Goal: Check status: Check status

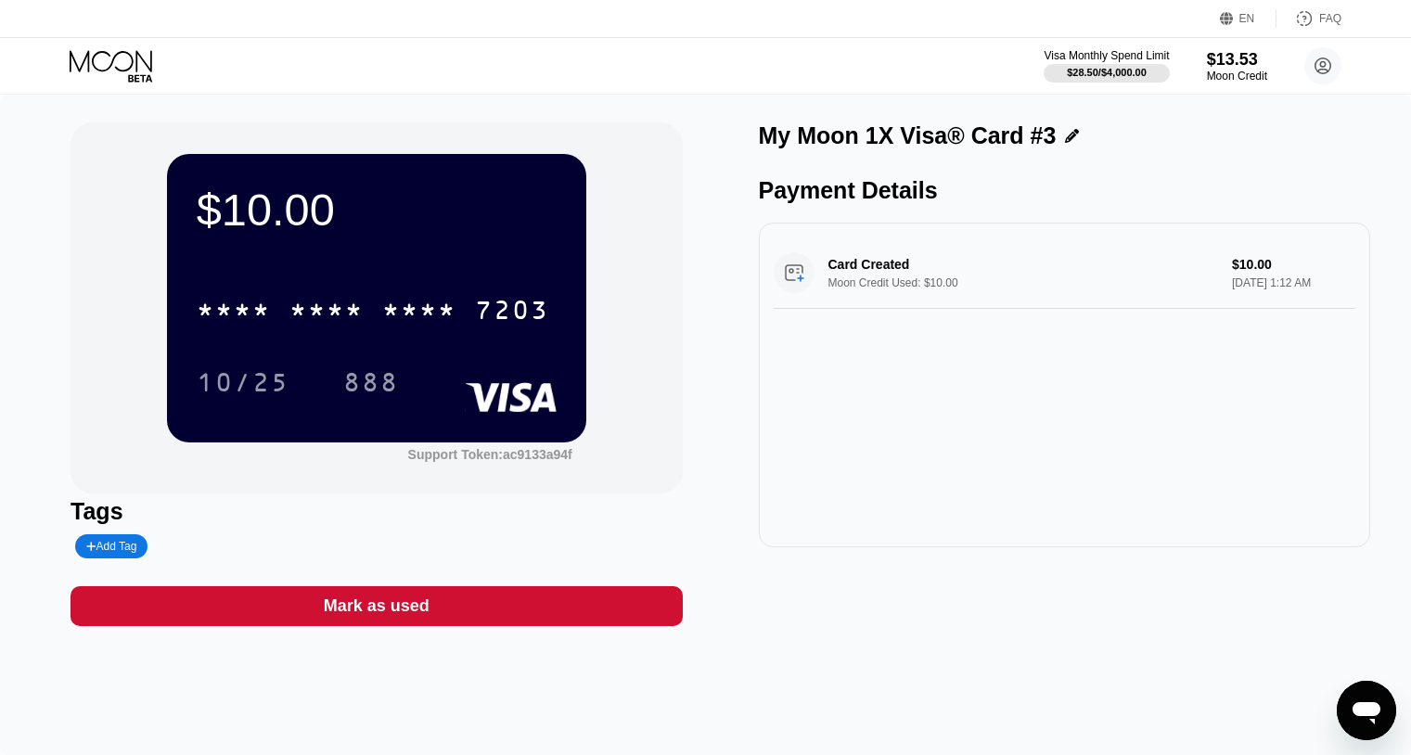
click at [376, 283] on div "* * * * * * * * * * * * 7203" at bounding box center [377, 304] width 360 height 63
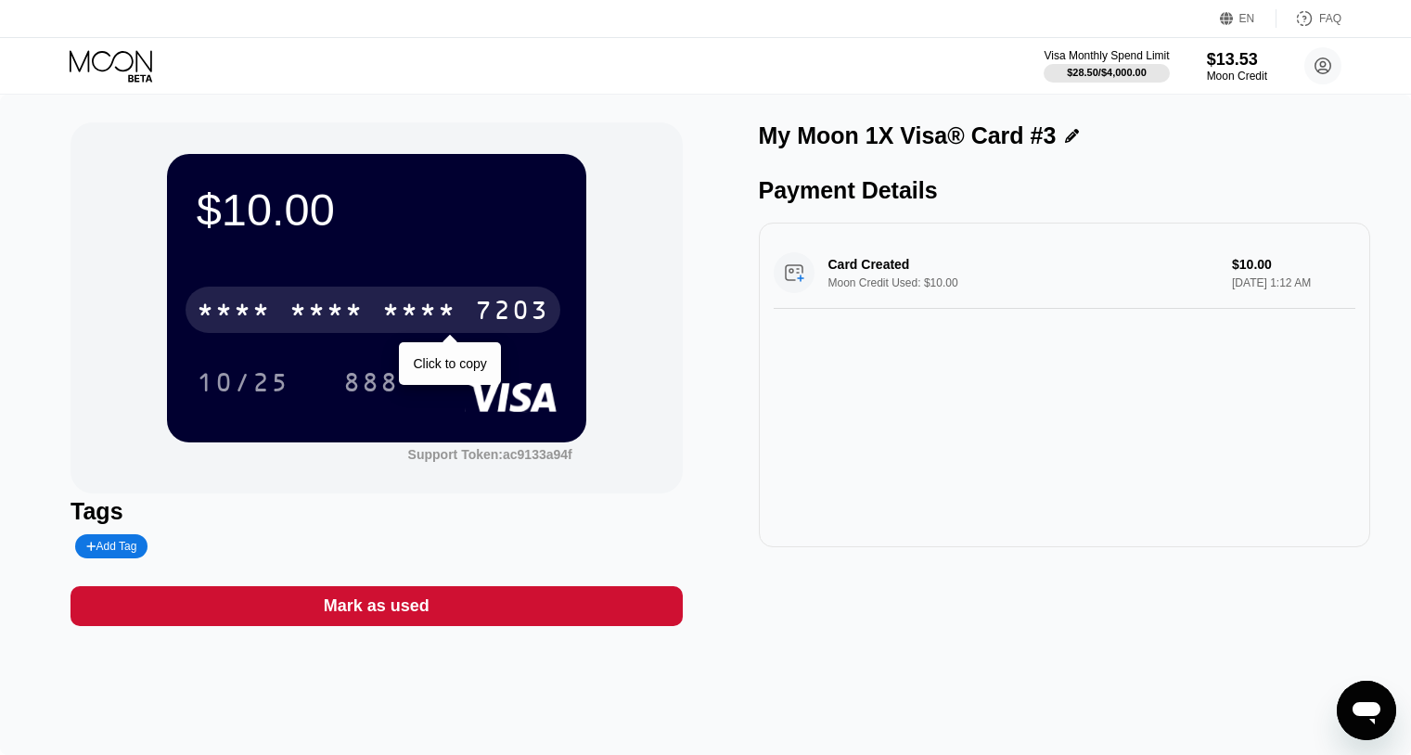
click at [367, 316] on div "* * * * * * * * * * * * 7203" at bounding box center [373, 310] width 375 height 46
